Goal: Task Accomplishment & Management: Use online tool/utility

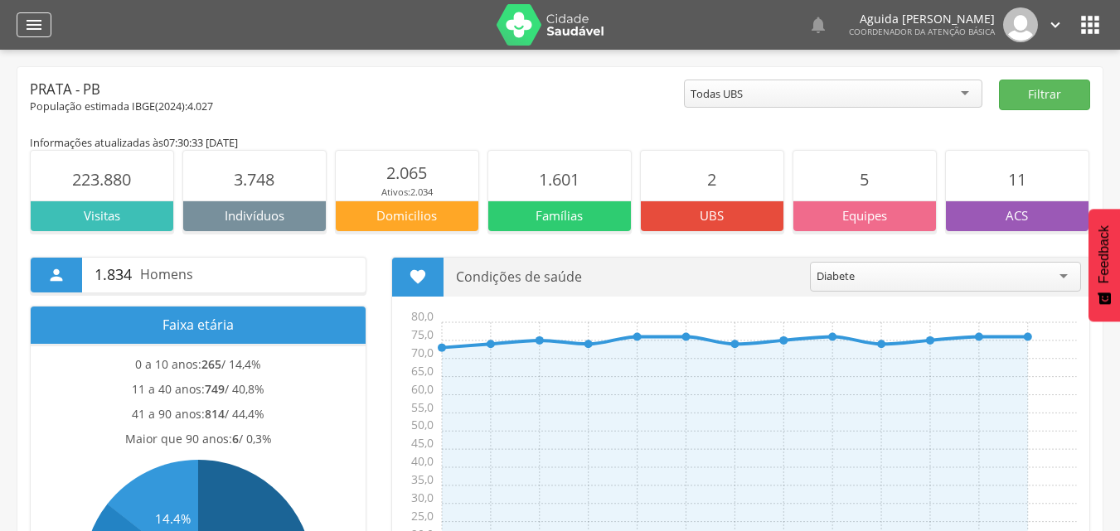
click at [36, 25] on icon "" at bounding box center [34, 25] width 20 height 20
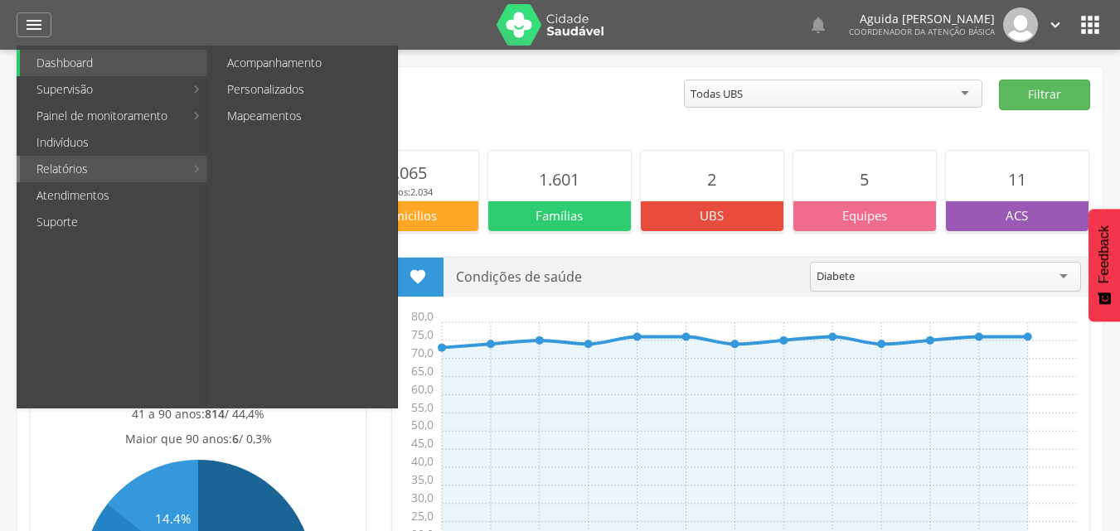
click at [94, 173] on link "Relatórios" at bounding box center [102, 169] width 164 height 27
click at [269, 88] on link "Personalizados" at bounding box center [304, 89] width 187 height 27
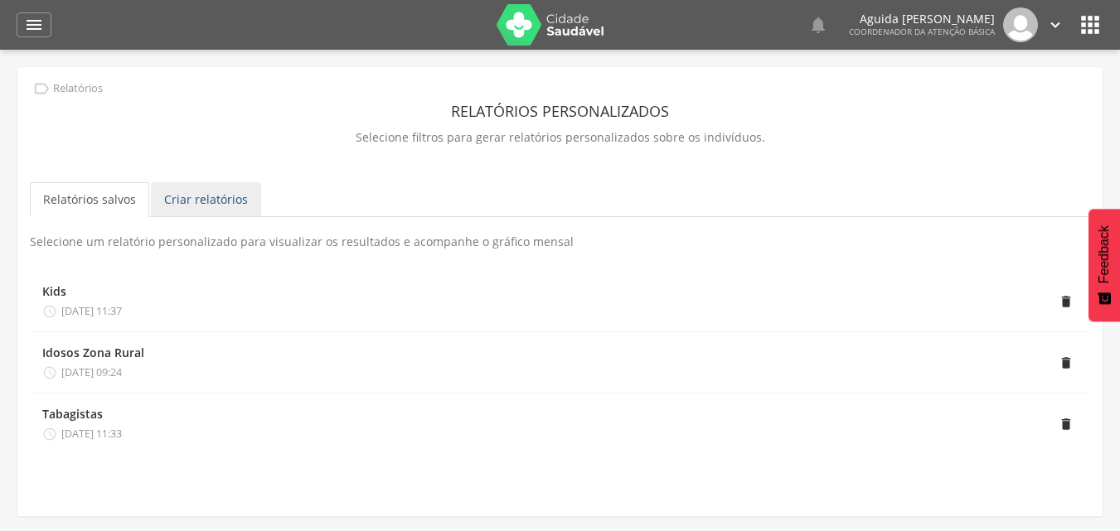
click at [177, 198] on link "Criar relatórios" at bounding box center [206, 199] width 110 height 35
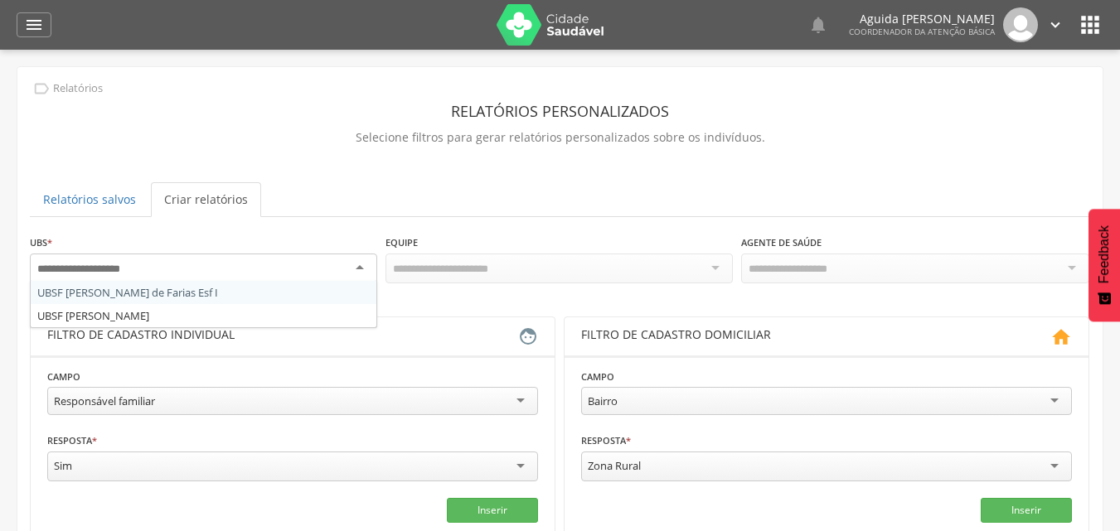
click at [139, 268] on input "select-one" at bounding box center [91, 269] width 109 height 15
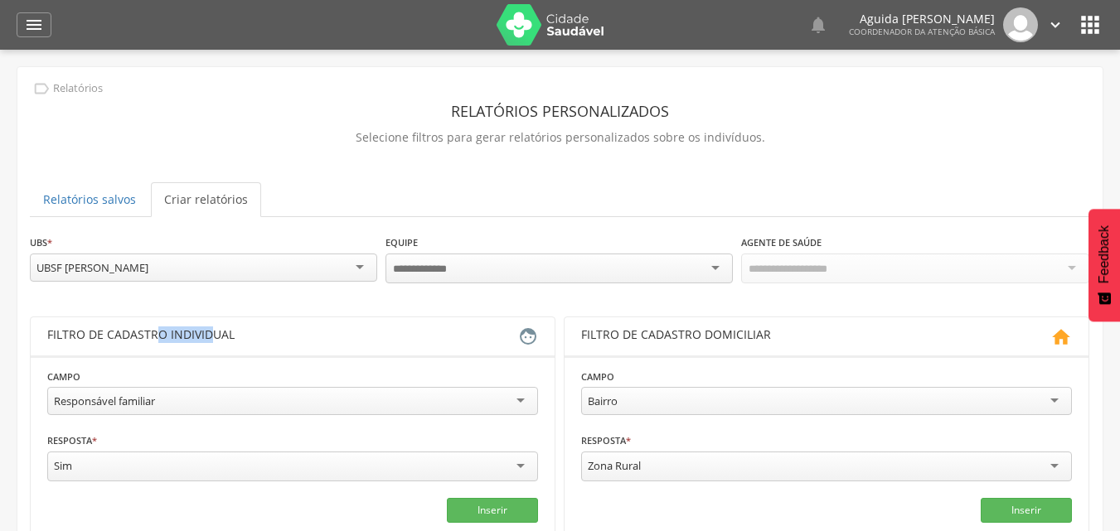
click at [138, 323] on header "Filtro de cadastro individual " at bounding box center [293, 337] width 524 height 38
click at [253, 388] on div "Responsável familiar" at bounding box center [292, 401] width 491 height 28
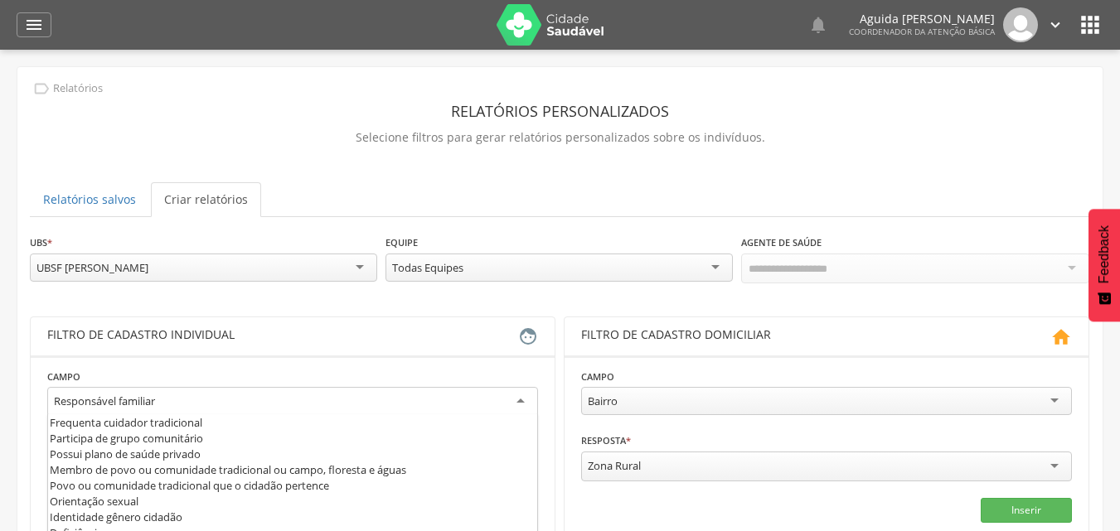
scroll to position [305, 0]
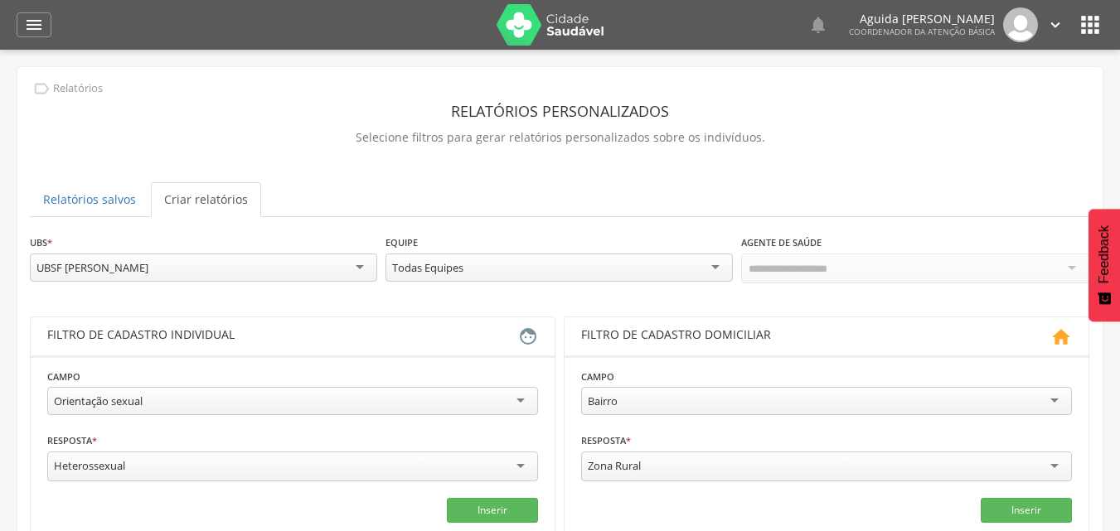
click at [259, 467] on div "Heterossexual" at bounding box center [292, 467] width 491 height 30
click at [507, 460] on div "Heterossexual" at bounding box center [292, 466] width 491 height 28
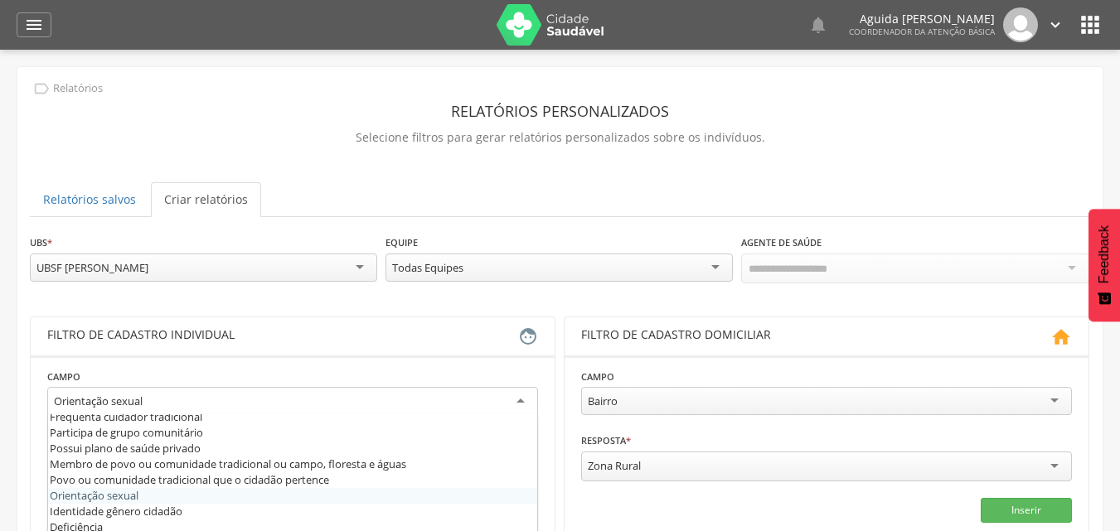
click at [468, 395] on div "Orientação sexual" at bounding box center [292, 402] width 491 height 30
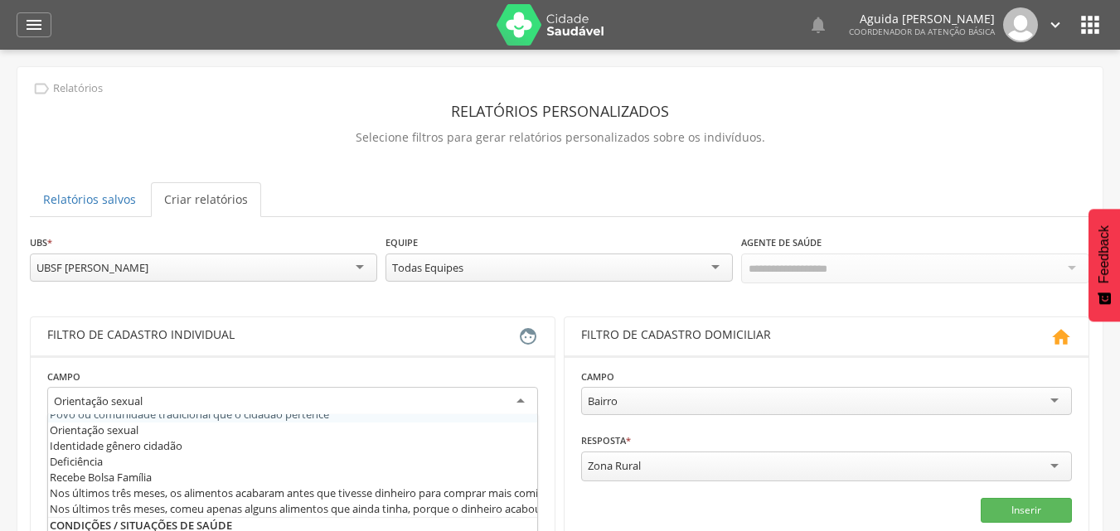
scroll to position [377, 0]
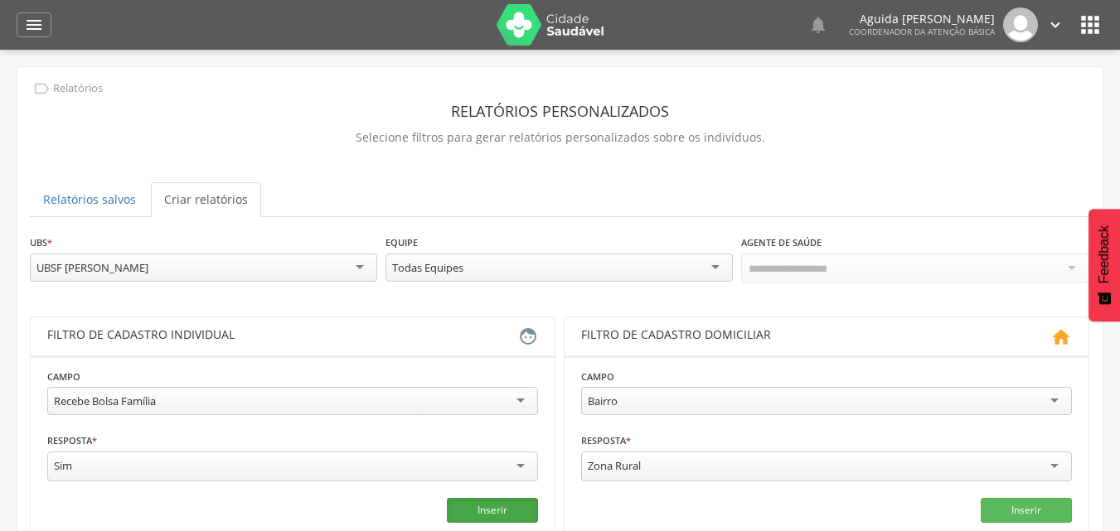
click at [488, 502] on button "Inserir" at bounding box center [492, 510] width 91 height 25
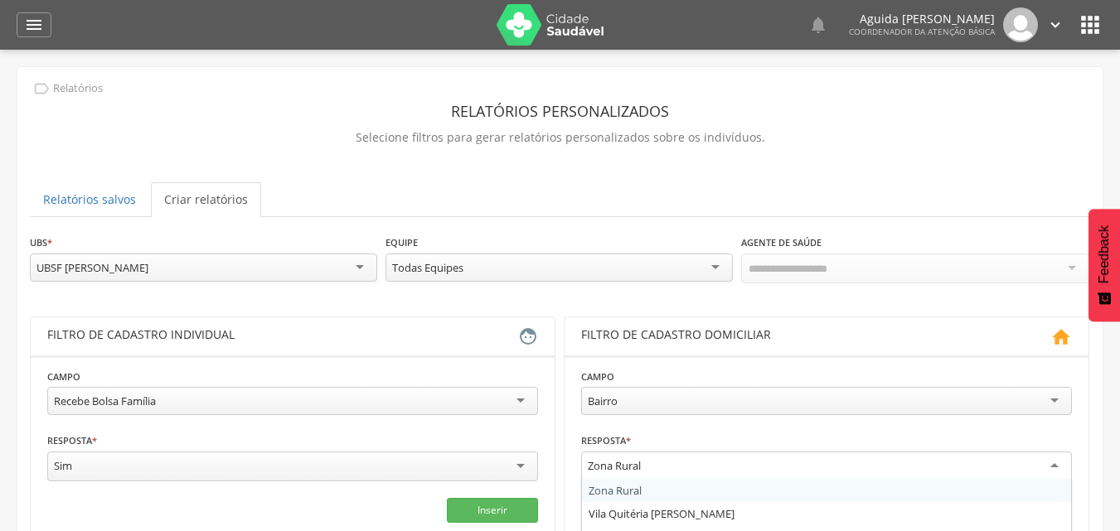
click at [668, 465] on div "Zona Rural" at bounding box center [826, 467] width 491 height 30
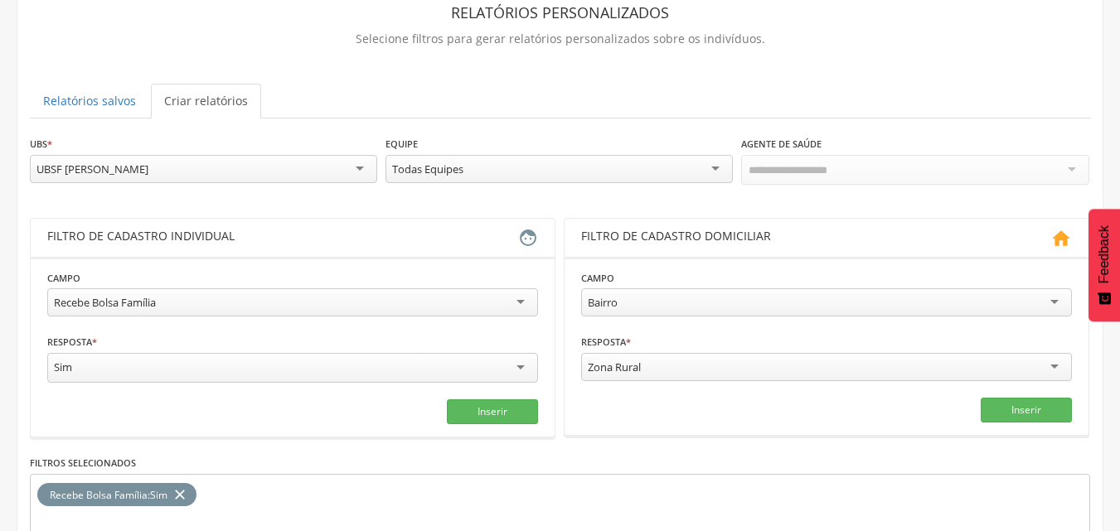
scroll to position [115, 0]
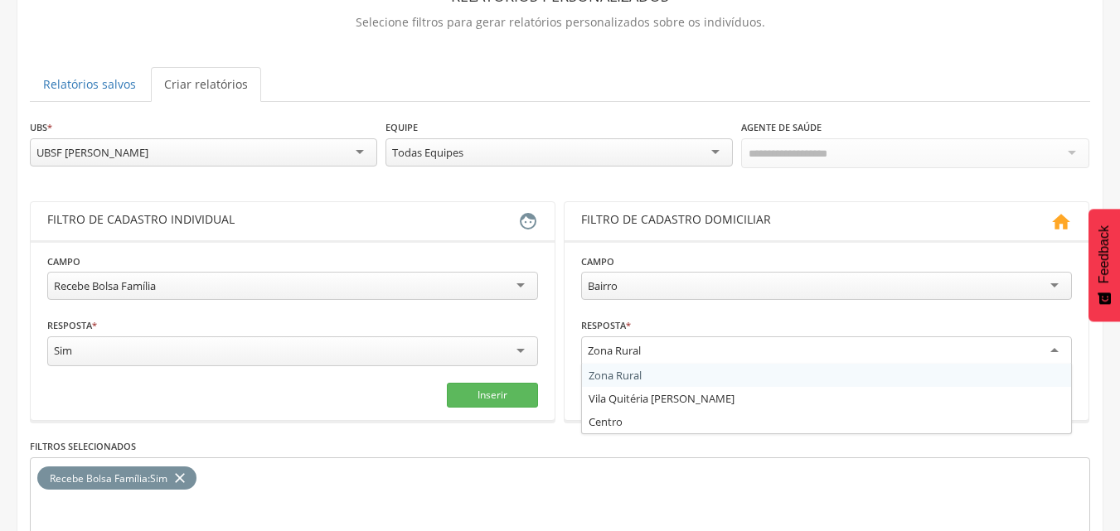
click at [699, 354] on div "Zona Rural" at bounding box center [826, 352] width 491 height 30
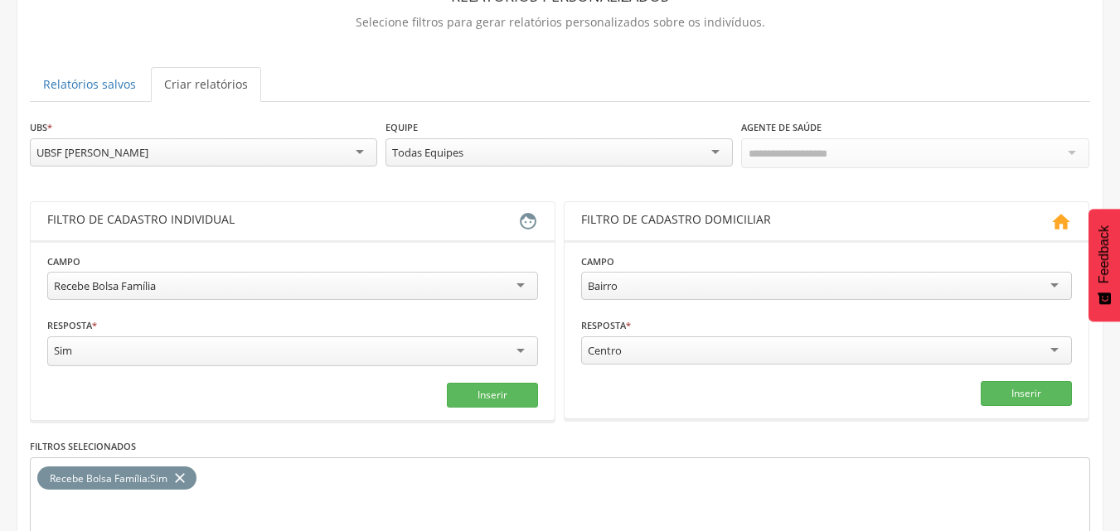
click at [645, 294] on div "Bairro" at bounding box center [826, 286] width 491 height 28
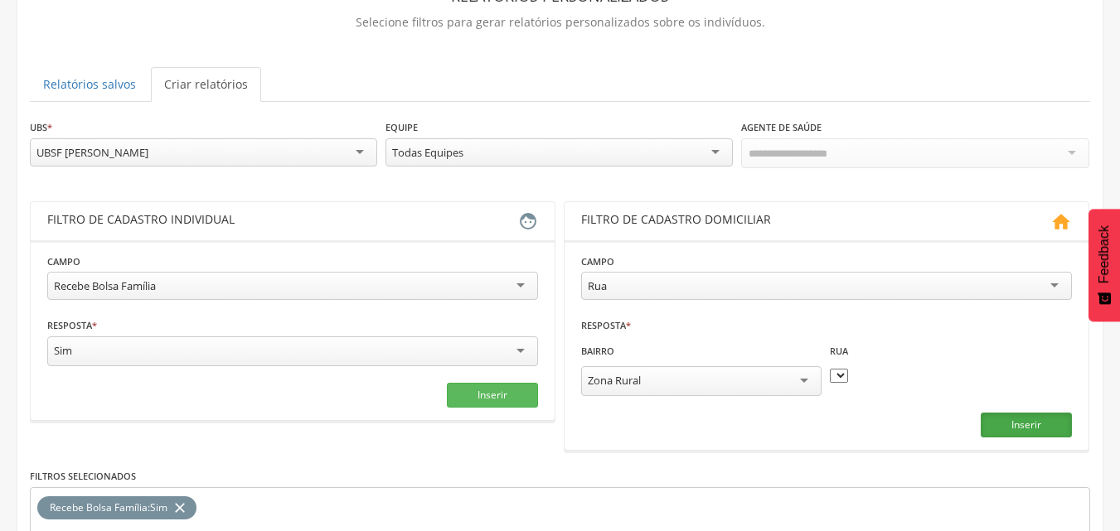
click at [1049, 424] on button "Inserir" at bounding box center [1026, 425] width 91 height 25
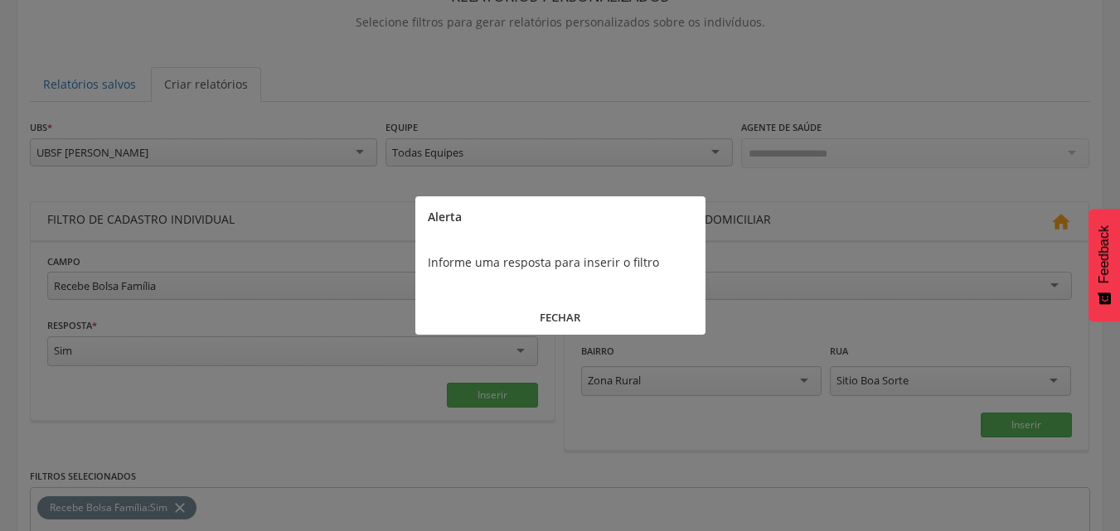
click at [553, 314] on button "FECHAR" at bounding box center [560, 318] width 290 height 36
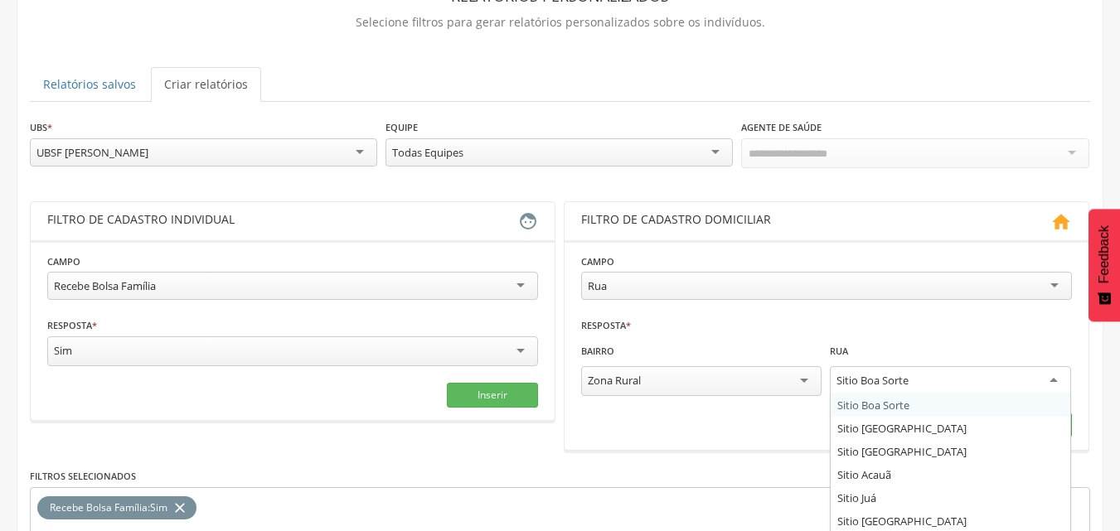
click at [910, 389] on div "Sitio Boa Sorte" at bounding box center [950, 381] width 241 height 30
click at [740, 393] on div "Zona Rural" at bounding box center [701, 383] width 241 height 34
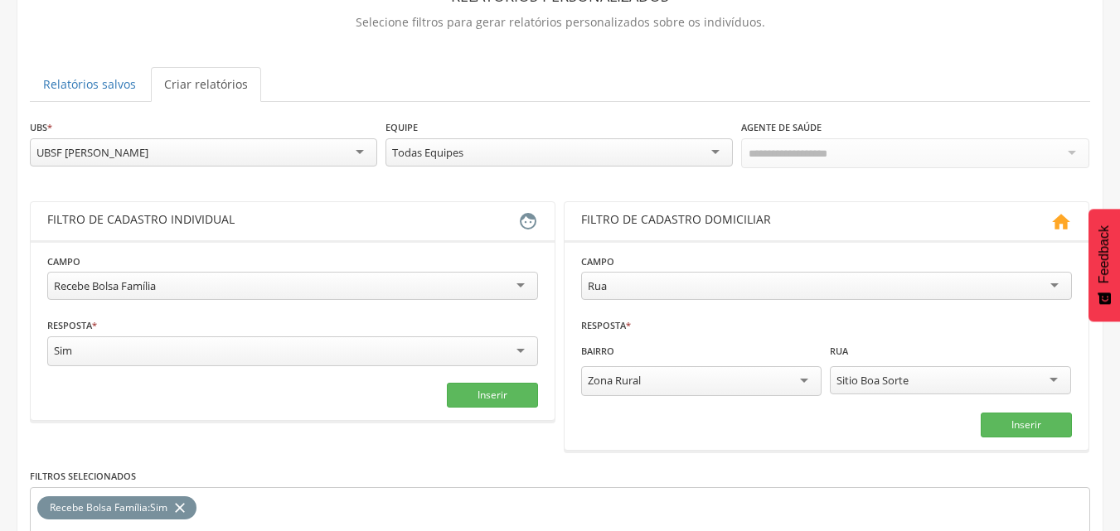
click at [728, 383] on div "Zona Rural" at bounding box center [701, 381] width 241 height 30
click at [1048, 376] on div "[PERSON_NAME]" at bounding box center [950, 381] width 241 height 30
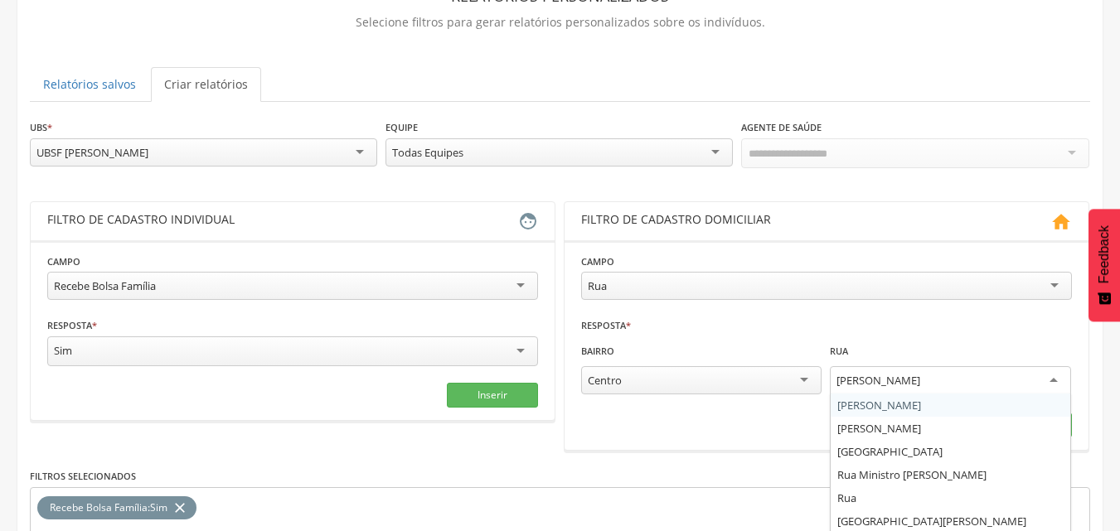
click at [881, 275] on div "Rua" at bounding box center [826, 286] width 491 height 28
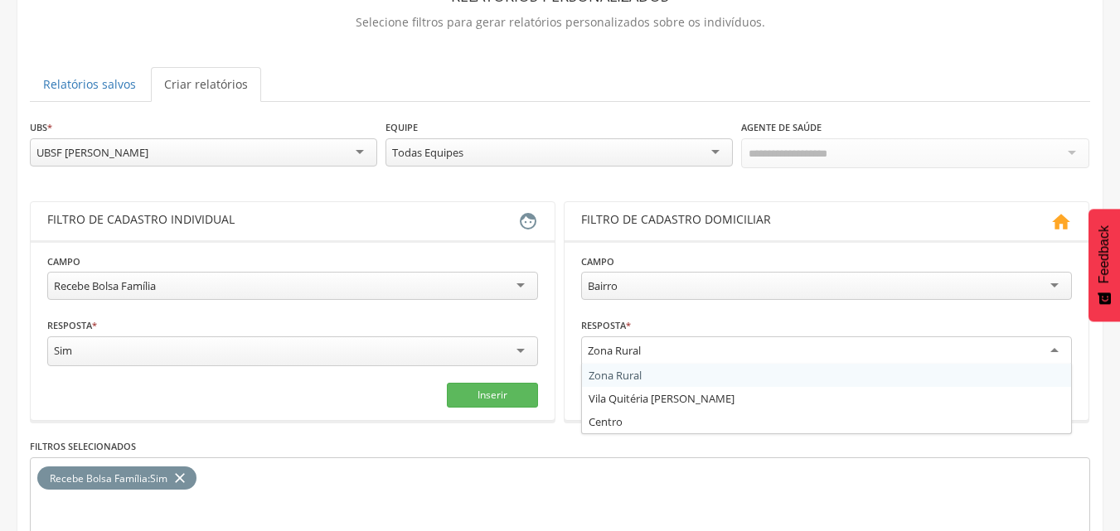
click at [875, 341] on div "Zona Rural" at bounding box center [826, 352] width 491 height 30
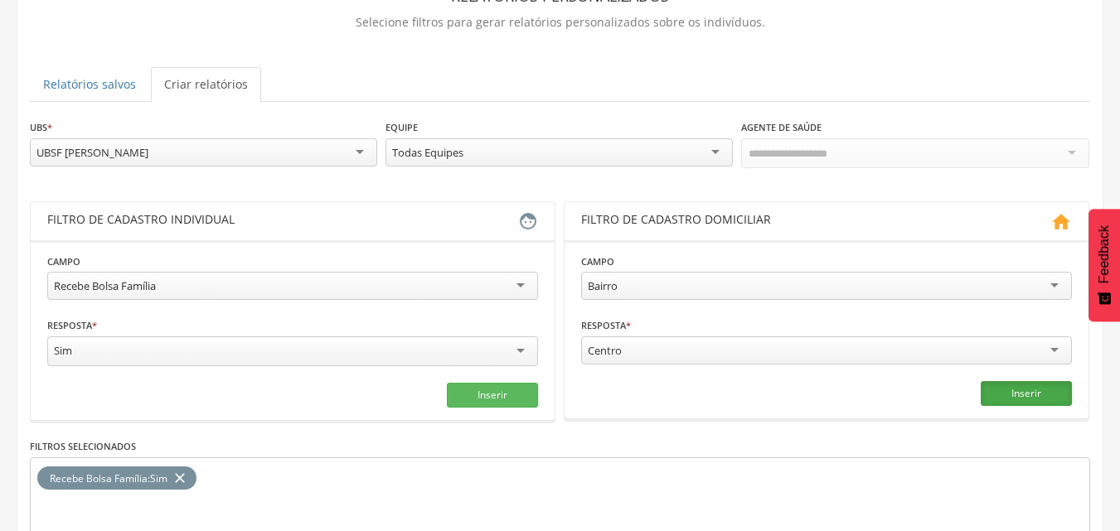
click at [1031, 386] on button "Inserir" at bounding box center [1026, 393] width 91 height 25
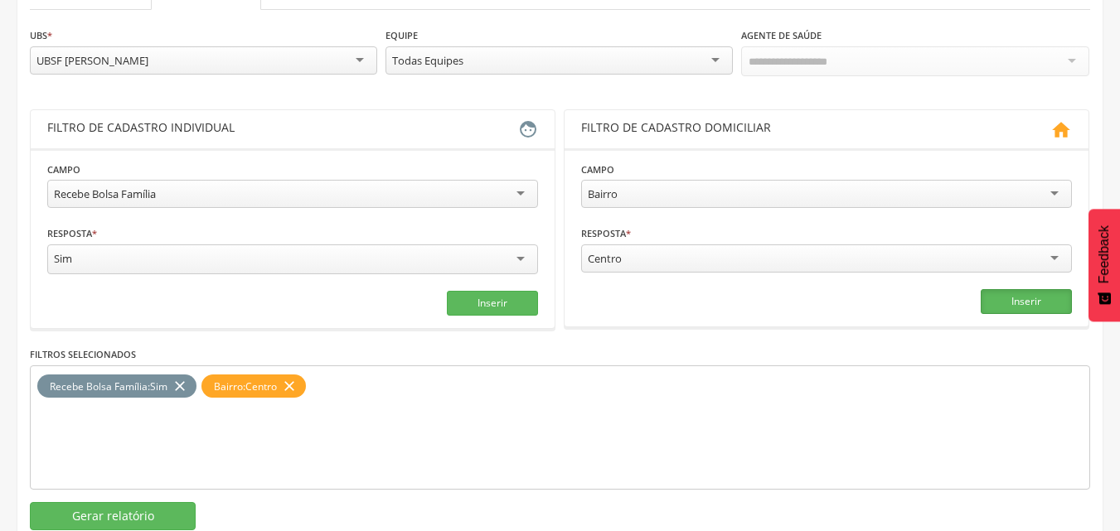
scroll to position [250, 0]
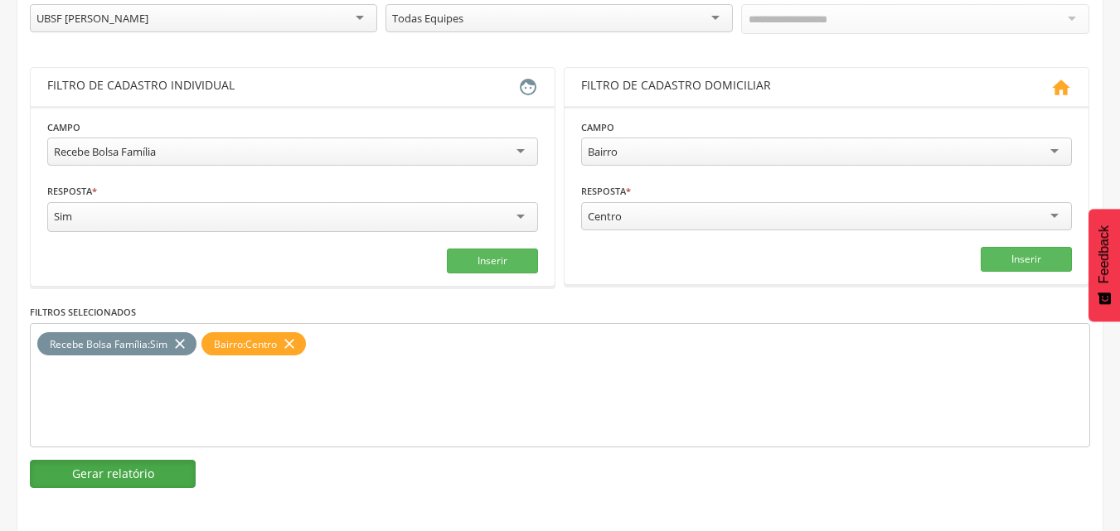
click at [134, 479] on button "Gerar relatório" at bounding box center [113, 474] width 166 height 28
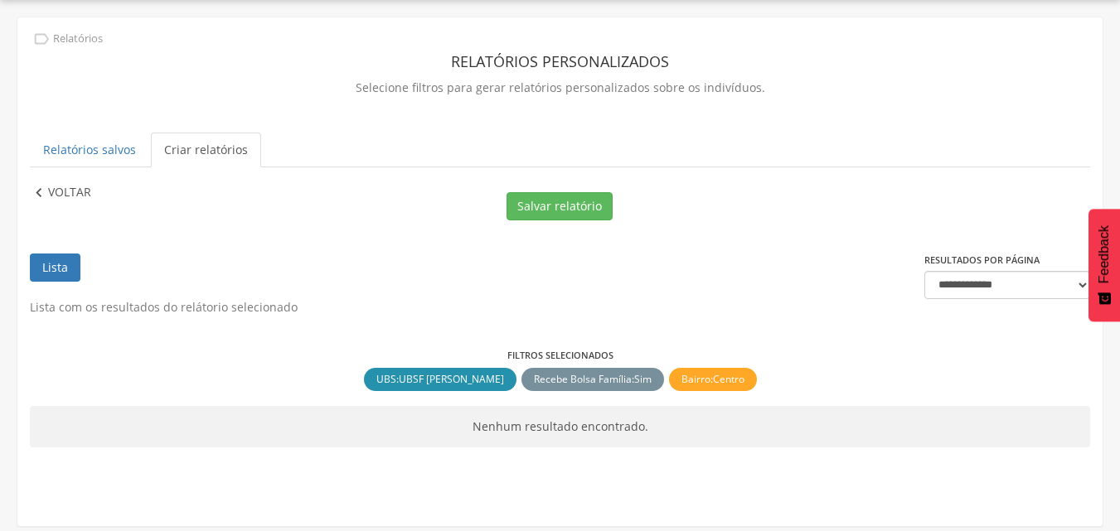
click at [56, 190] on p "Voltar" at bounding box center [69, 193] width 43 height 18
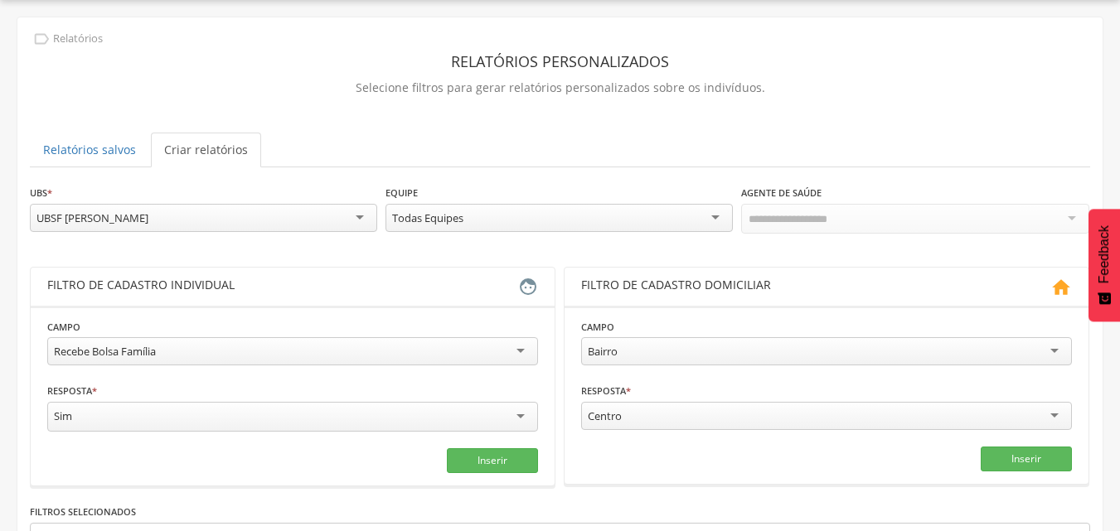
scroll to position [250, 0]
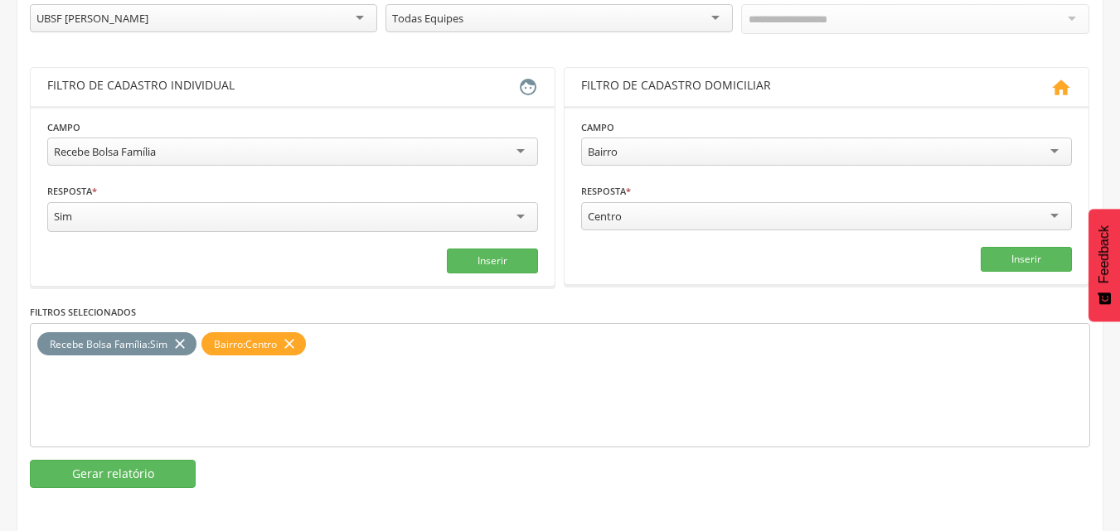
click at [236, 148] on div "Recebe Bolsa Família" at bounding box center [292, 152] width 491 height 28
click at [182, 339] on icon "close" at bounding box center [180, 344] width 17 height 24
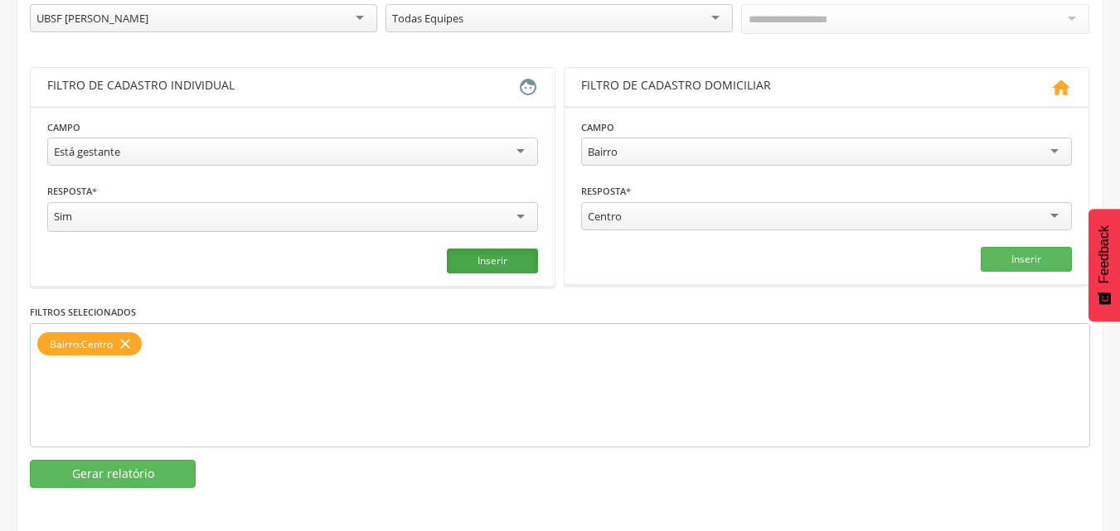
click at [460, 266] on button "Inserir" at bounding box center [492, 261] width 91 height 25
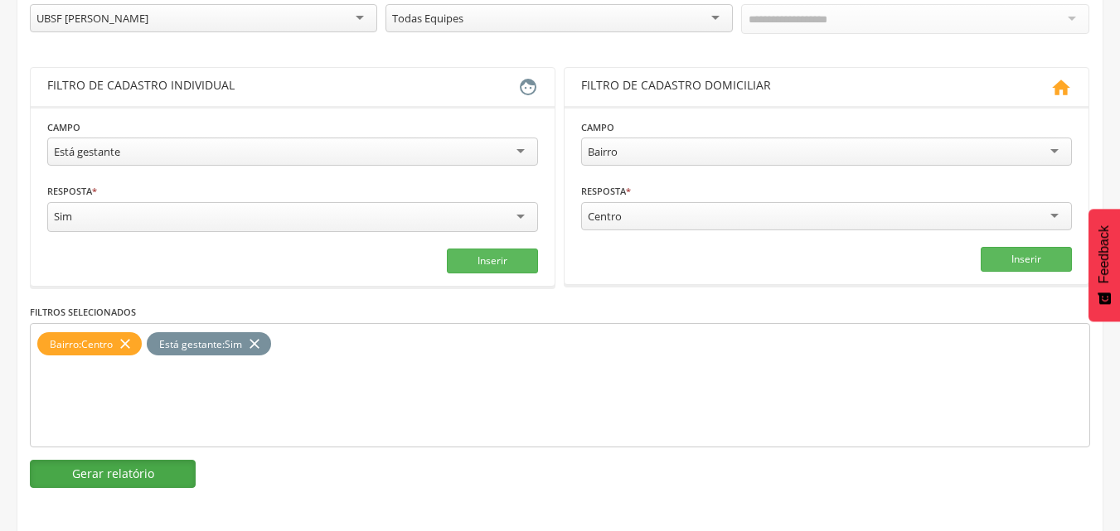
click at [152, 468] on button "Gerar relatório" at bounding box center [113, 474] width 166 height 28
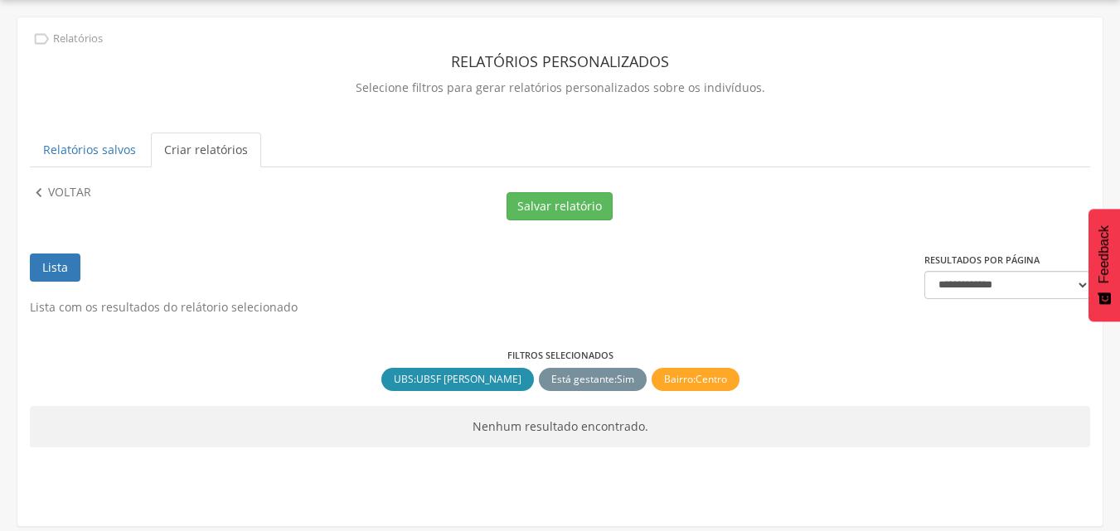
scroll to position [0, 0]
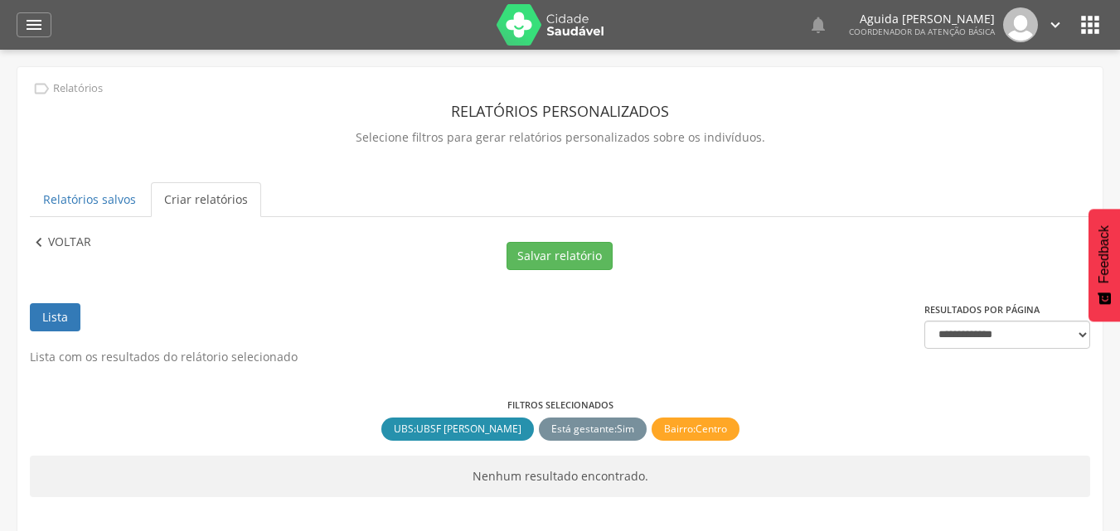
click at [44, 240] on icon "" at bounding box center [39, 243] width 18 height 18
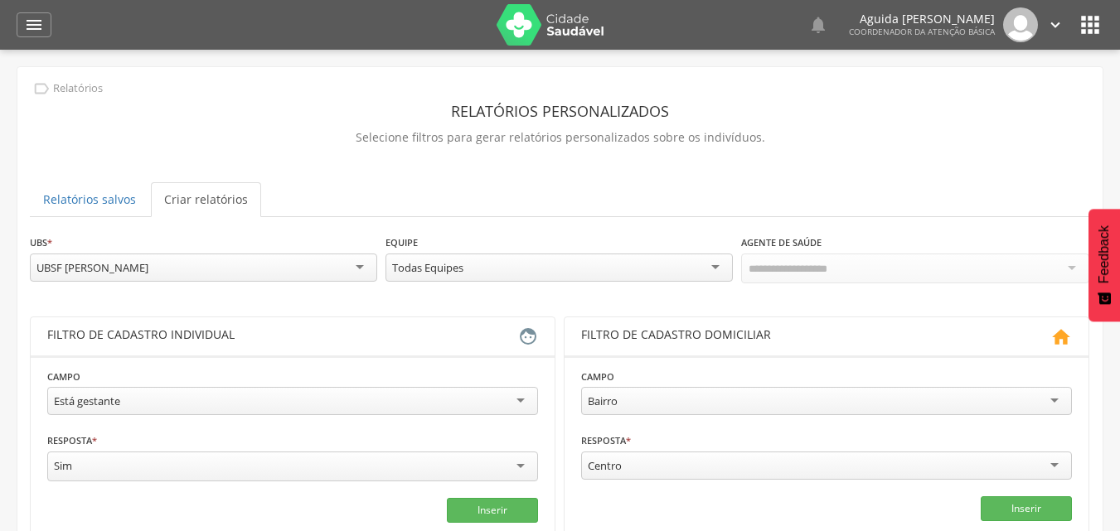
click at [345, 263] on div "UBSF [PERSON_NAME]" at bounding box center [203, 268] width 347 height 28
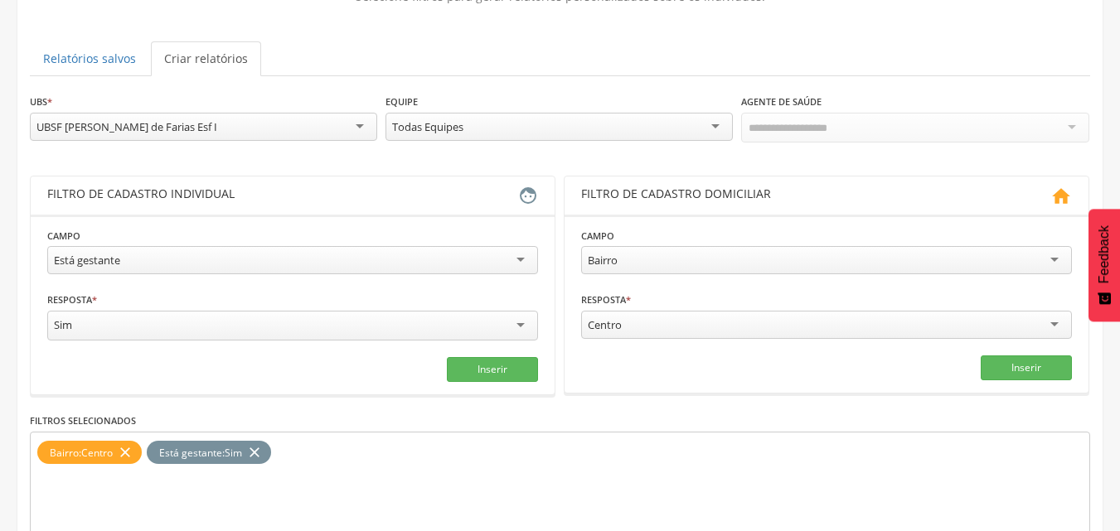
scroll to position [212, 0]
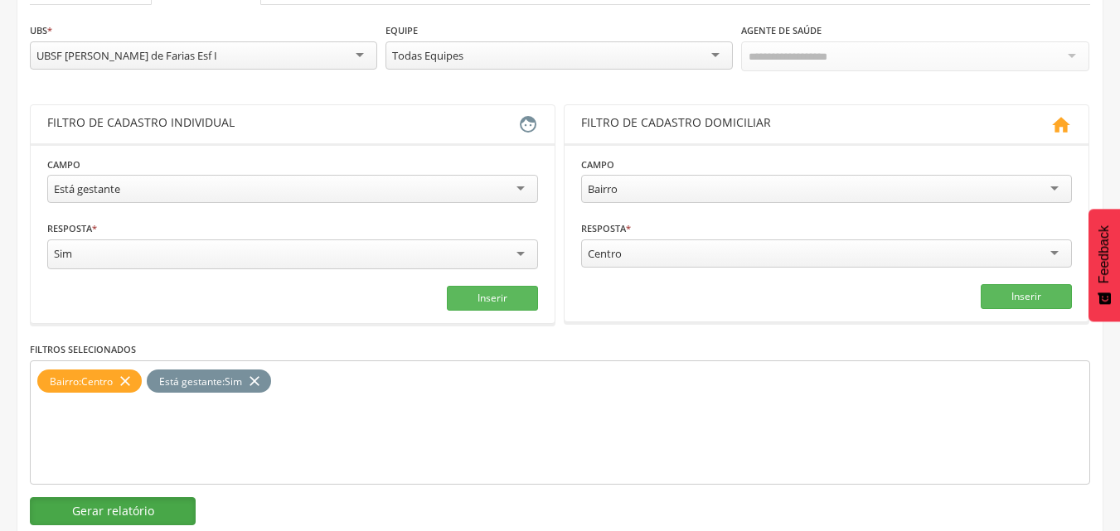
click at [116, 511] on button "Gerar relatório" at bounding box center [113, 511] width 166 height 28
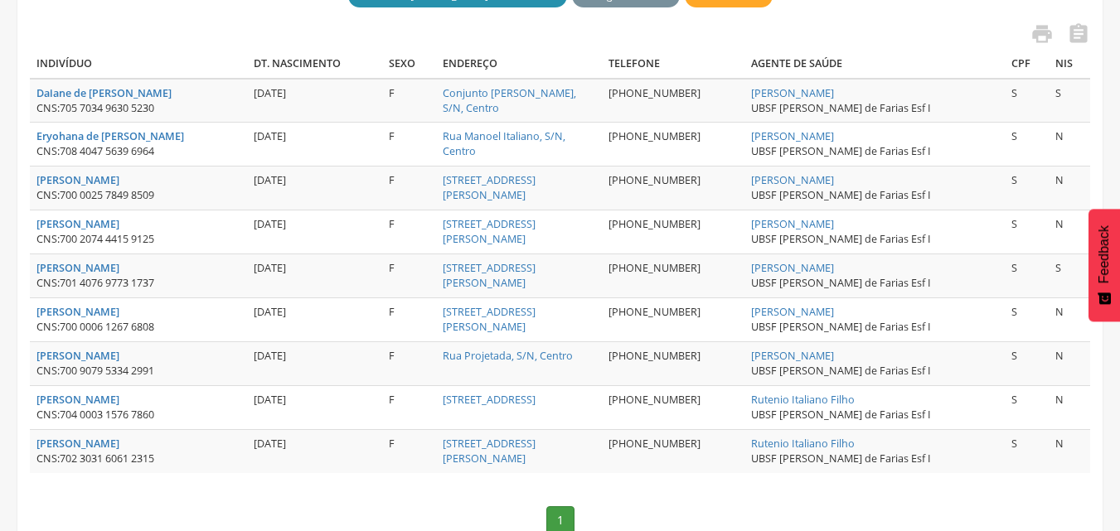
scroll to position [482, 0]
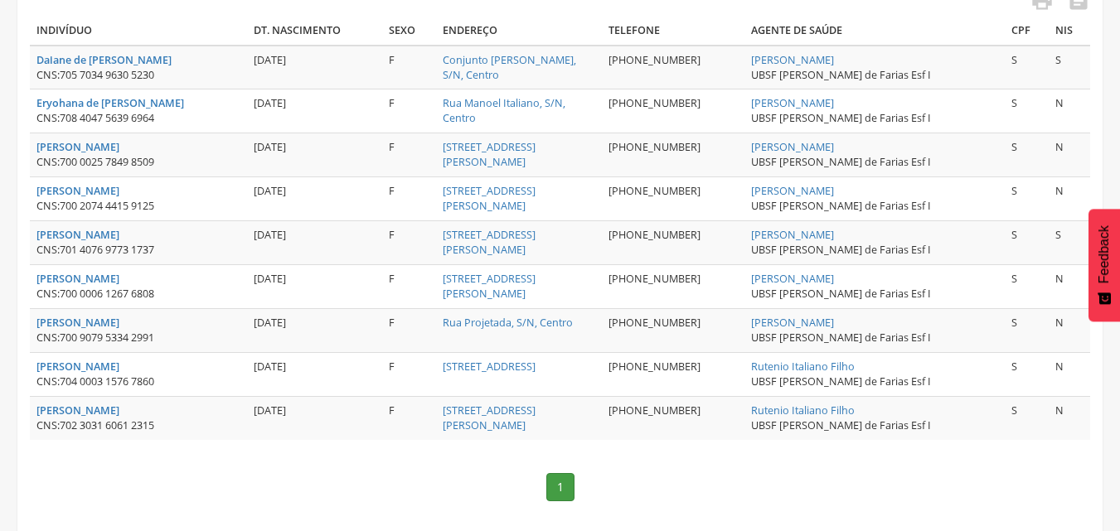
drag, startPoint x: 1114, startPoint y: 284, endPoint x: 1113, endPoint y: 308, distance: 24.9
click at [1113, 308] on button "Feedback" at bounding box center [1105, 265] width 32 height 113
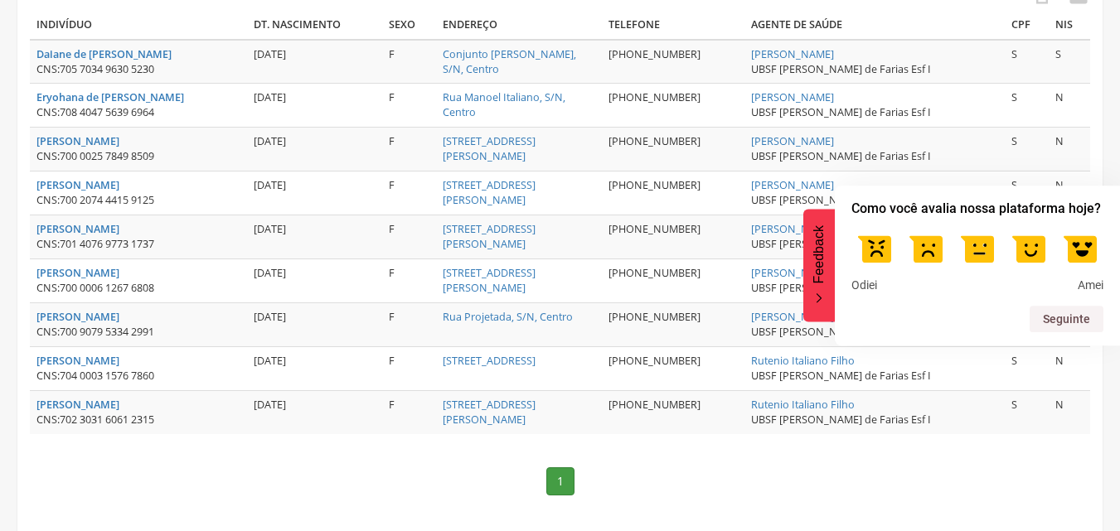
scroll to position [515, 0]
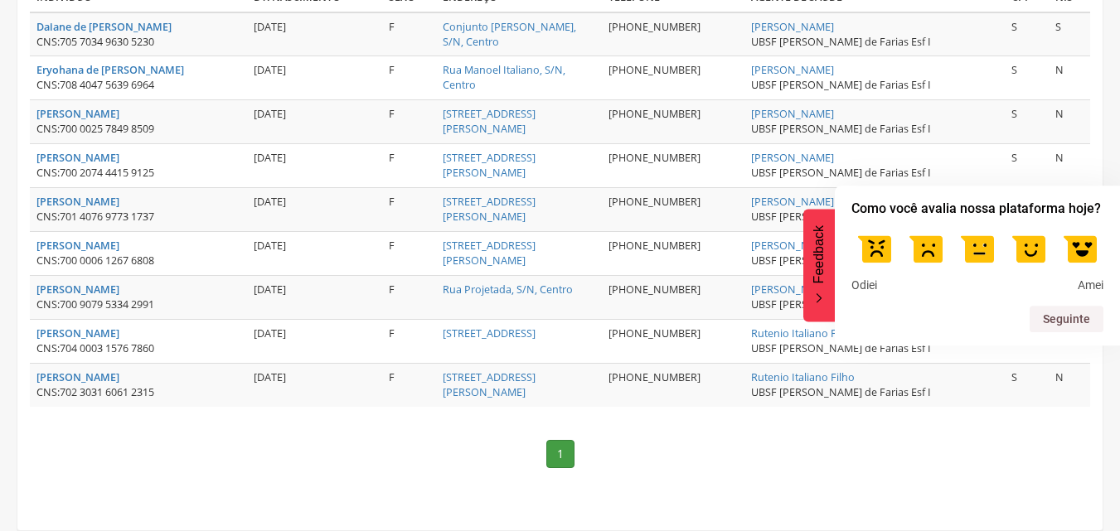
click button "Feedback" at bounding box center [819, 265] width 32 height 113
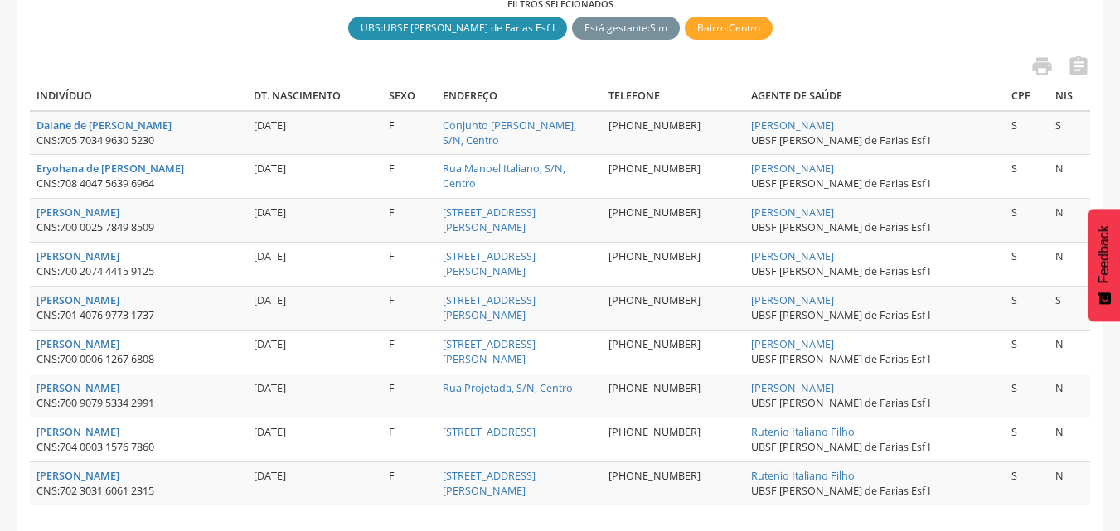
scroll to position [415, 0]
click button "Feedback" at bounding box center [1105, 265] width 32 height 113
